Goal: Find specific page/section: Find specific page/section

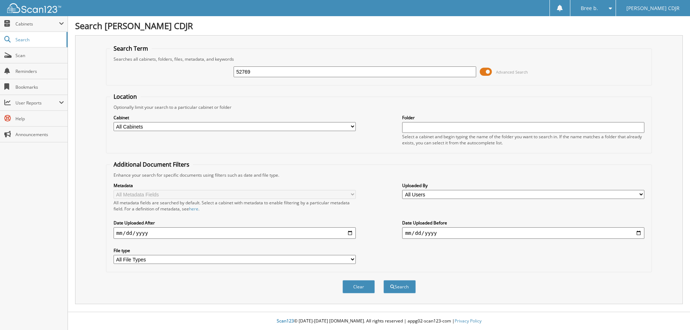
type input "52769"
click at [383, 280] on button "Search" at bounding box center [399, 286] width 32 height 13
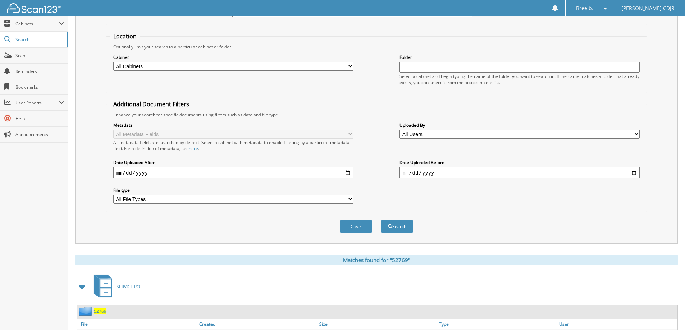
scroll to position [108, 0]
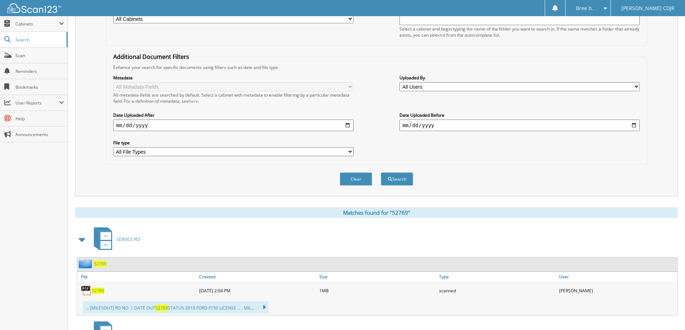
click at [97, 291] on span "52769" at bounding box center [98, 291] width 13 height 6
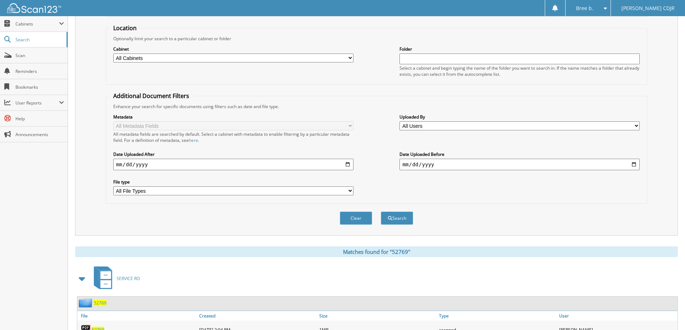
scroll to position [0, 0]
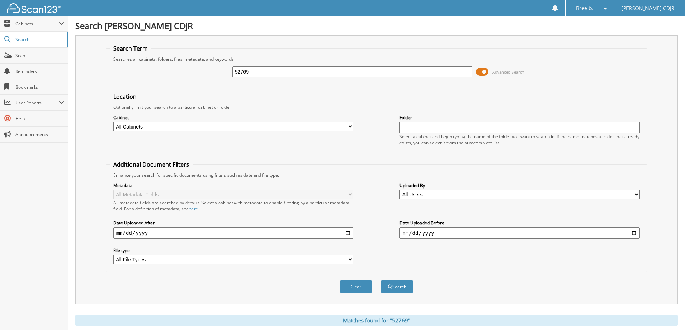
drag, startPoint x: 263, startPoint y: 74, endPoint x: -162, endPoint y: 72, distance: 425.5
type input "11904"
click at [381, 280] on button "Search" at bounding box center [397, 286] width 32 height 13
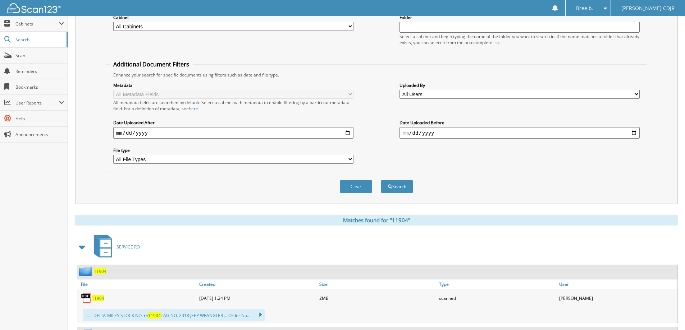
scroll to position [108, 0]
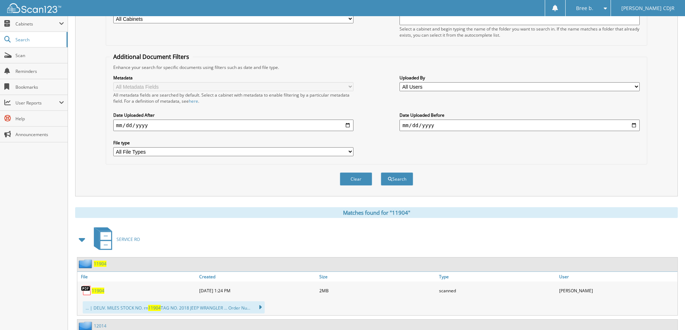
click at [97, 292] on span "11904" at bounding box center [98, 291] width 13 height 6
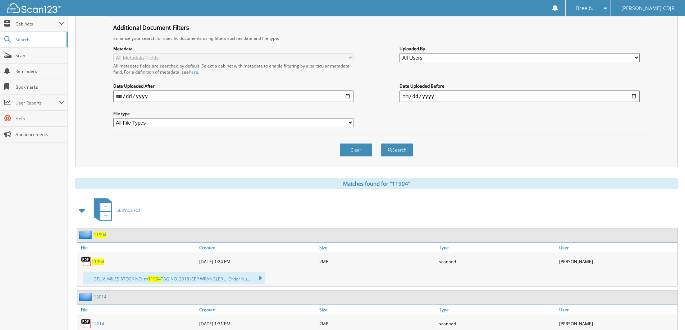
scroll to position [180, 0]
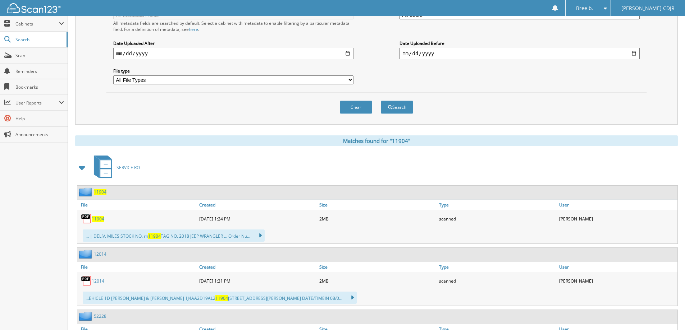
click at [99, 220] on span "11904" at bounding box center [98, 219] width 13 height 6
